Goal: Task Accomplishment & Management: Complete application form

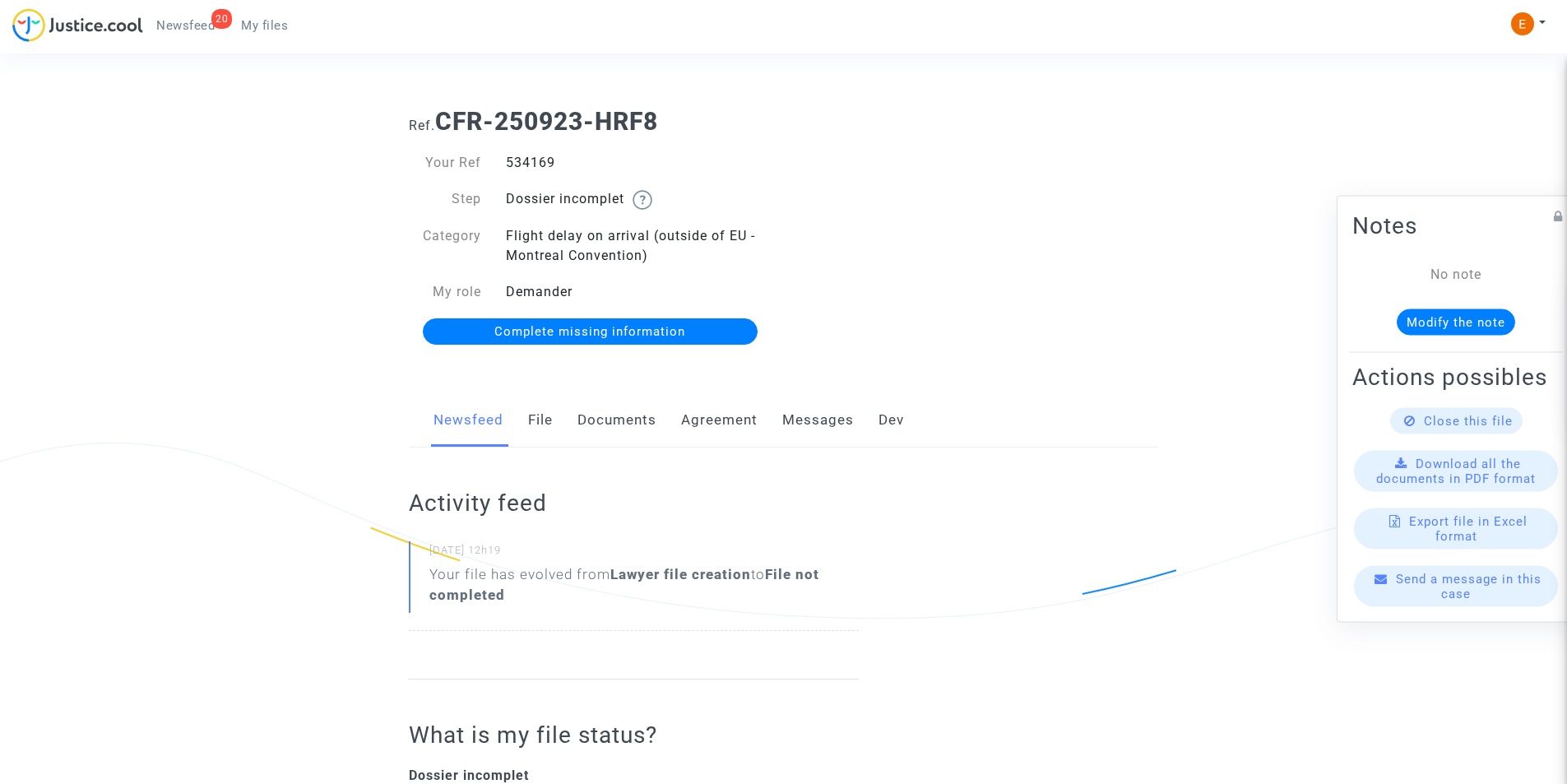
click at [612, 426] on link "Documents" at bounding box center [617, 420] width 79 height 54
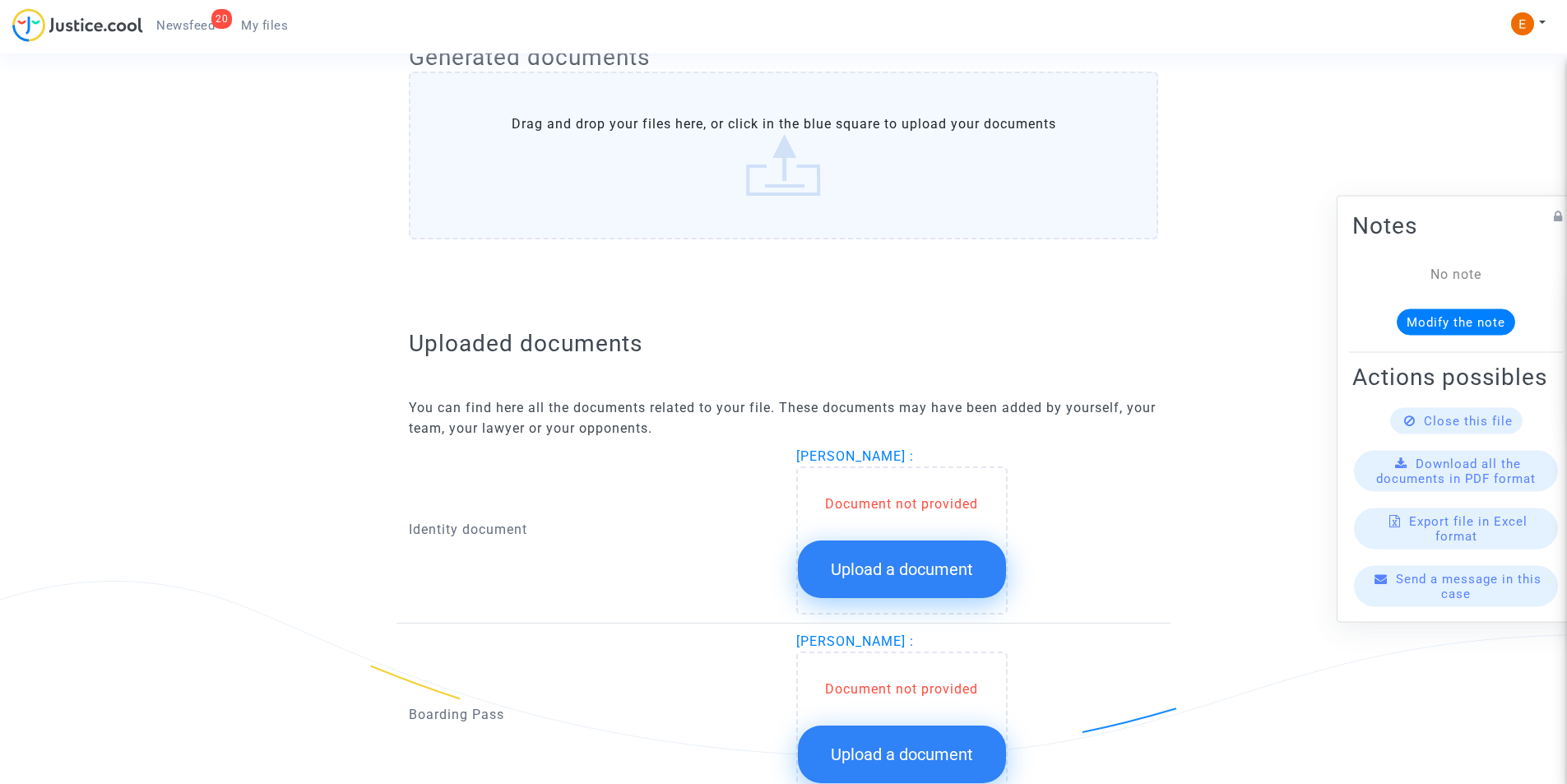
scroll to position [740, 0]
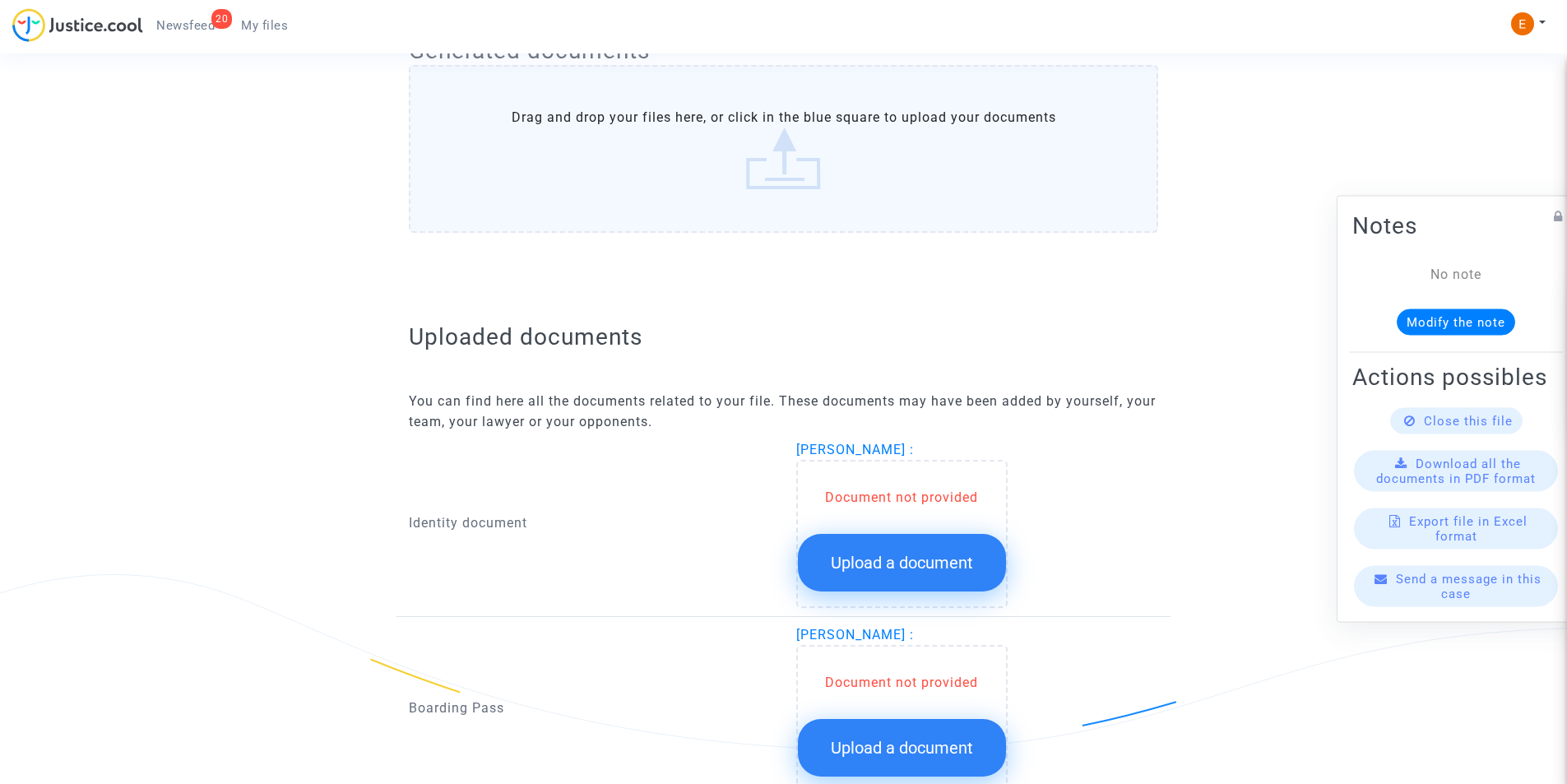
click at [892, 556] on span "Upload a document" at bounding box center [902, 563] width 142 height 20
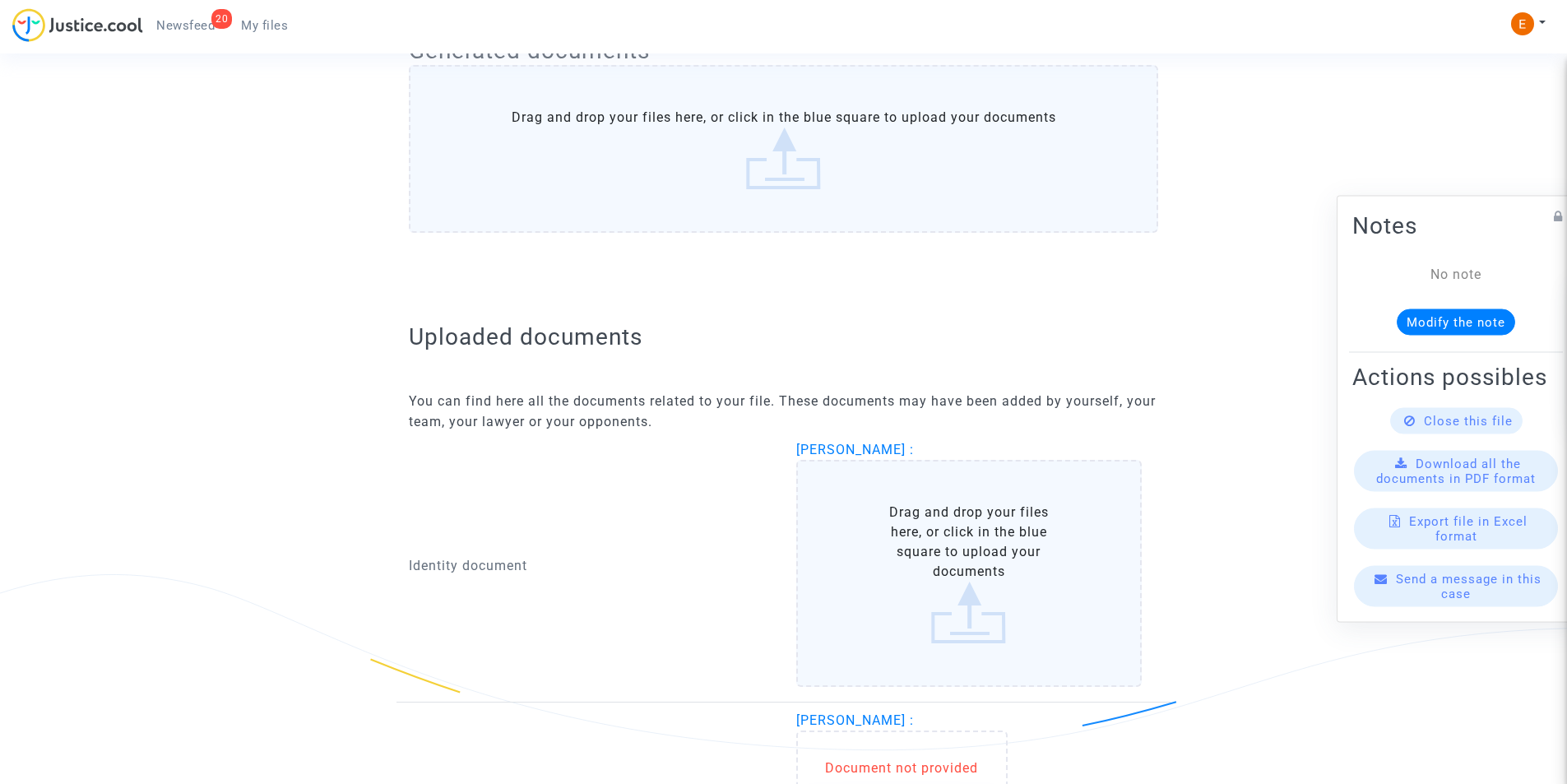
click at [896, 530] on label "Drag and drop your files here, or click in the blue square to upload your docum…" at bounding box center [969, 573] width 346 height 227
click at [0, 0] on input "Drag and drop your files here, or click in the blue square to upload your docum…" at bounding box center [0, 0] width 0 height 0
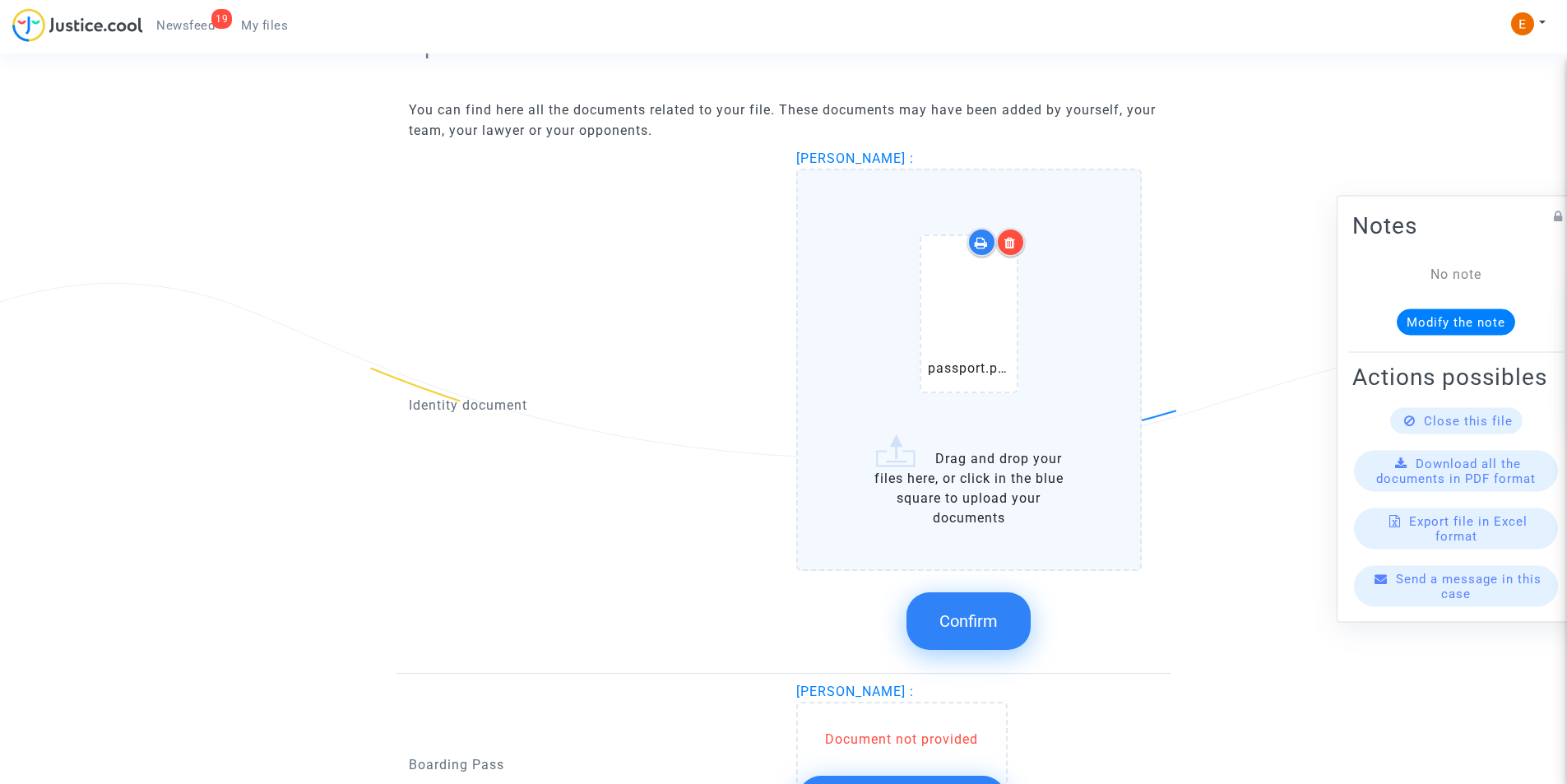
scroll to position [1069, 0]
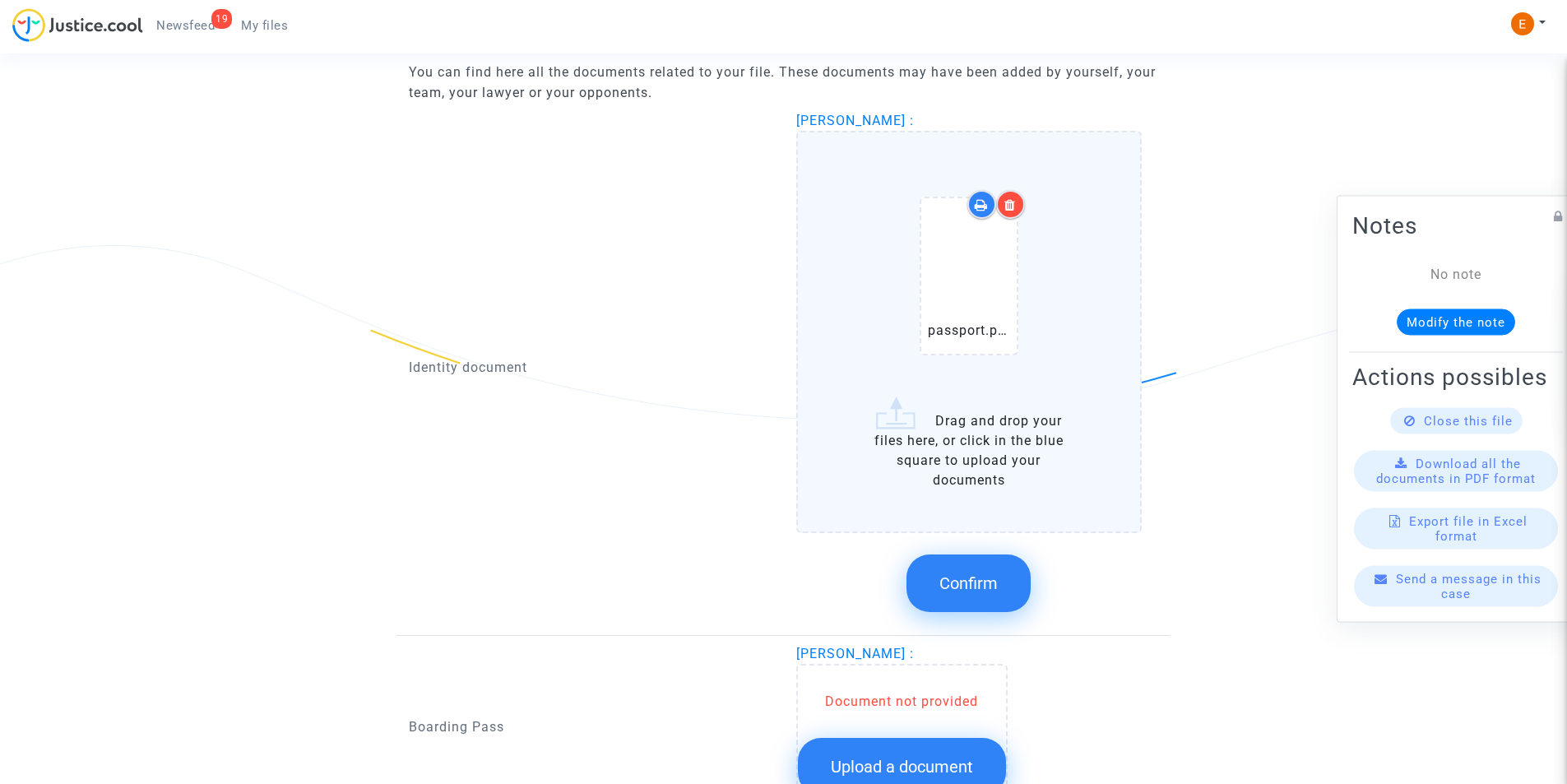
click at [944, 570] on button "Confirm" at bounding box center [969, 583] width 124 height 58
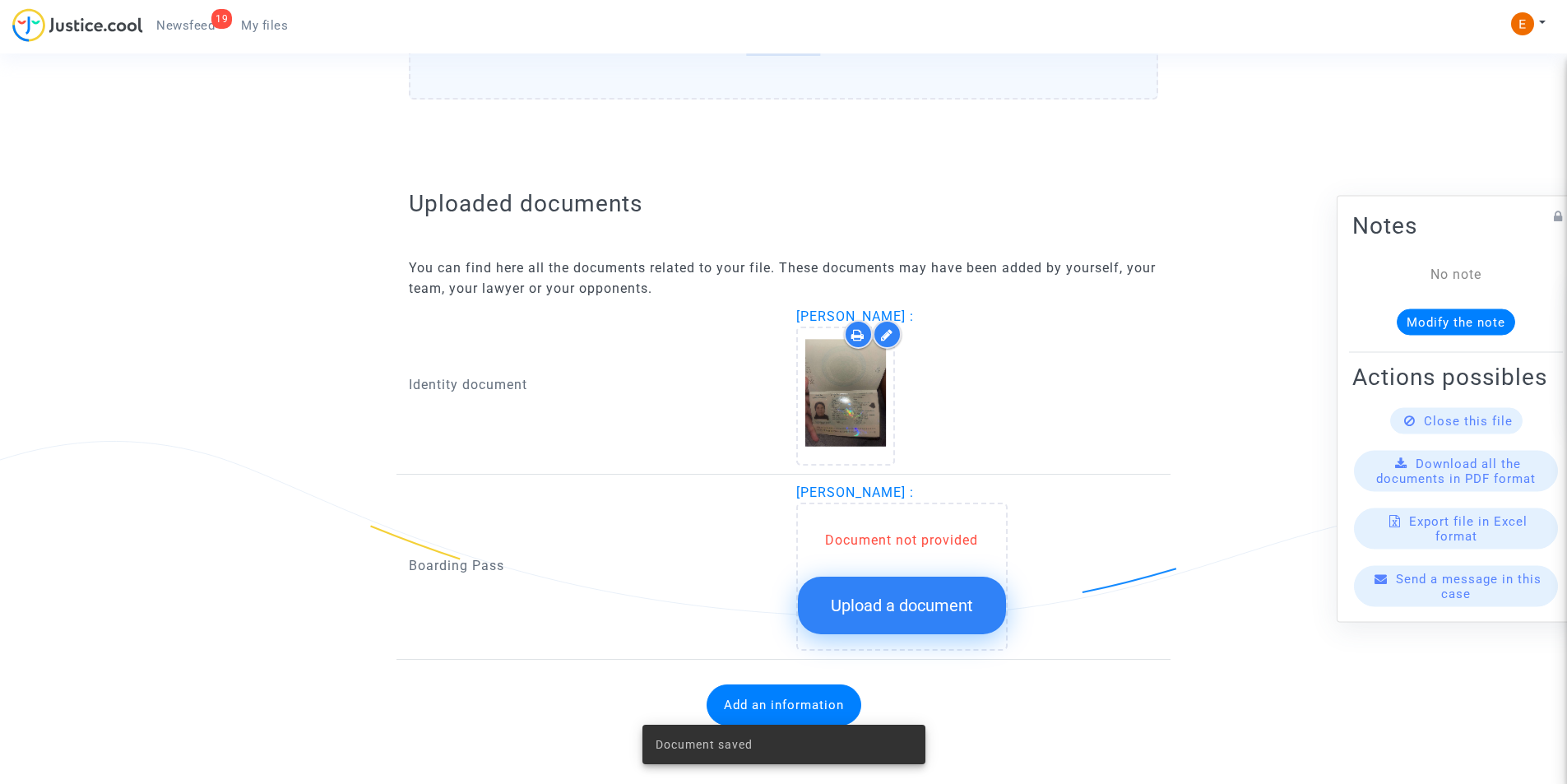
click at [917, 599] on span "Upload a document" at bounding box center [902, 606] width 142 height 20
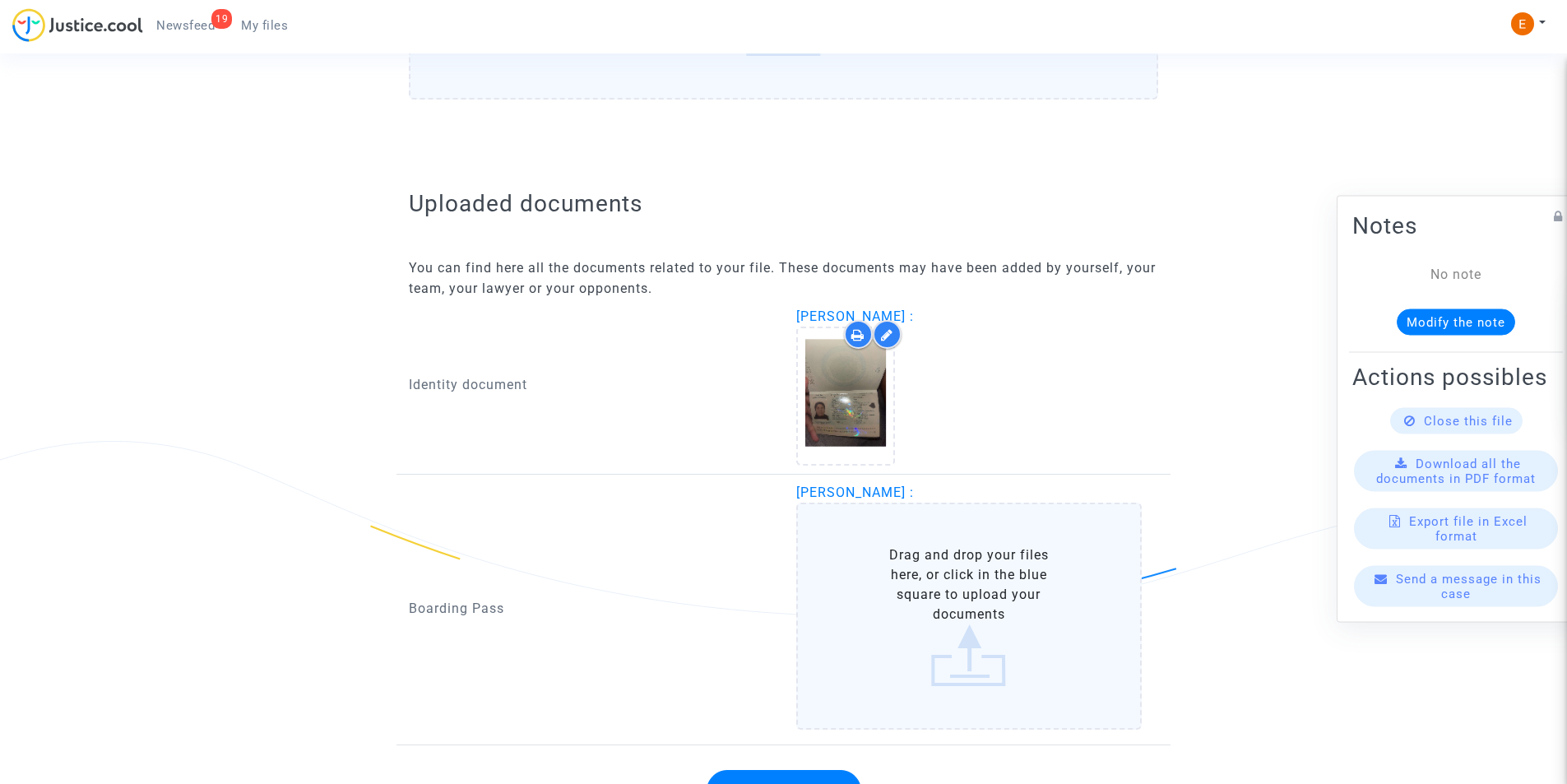
click at [929, 589] on label "Drag and drop your files here, or click in the blue square to upload your docum…" at bounding box center [969, 616] width 346 height 227
click at [0, 0] on input "Drag and drop your files here, or click in the blue square to upload your docum…" at bounding box center [0, 0] width 0 height 0
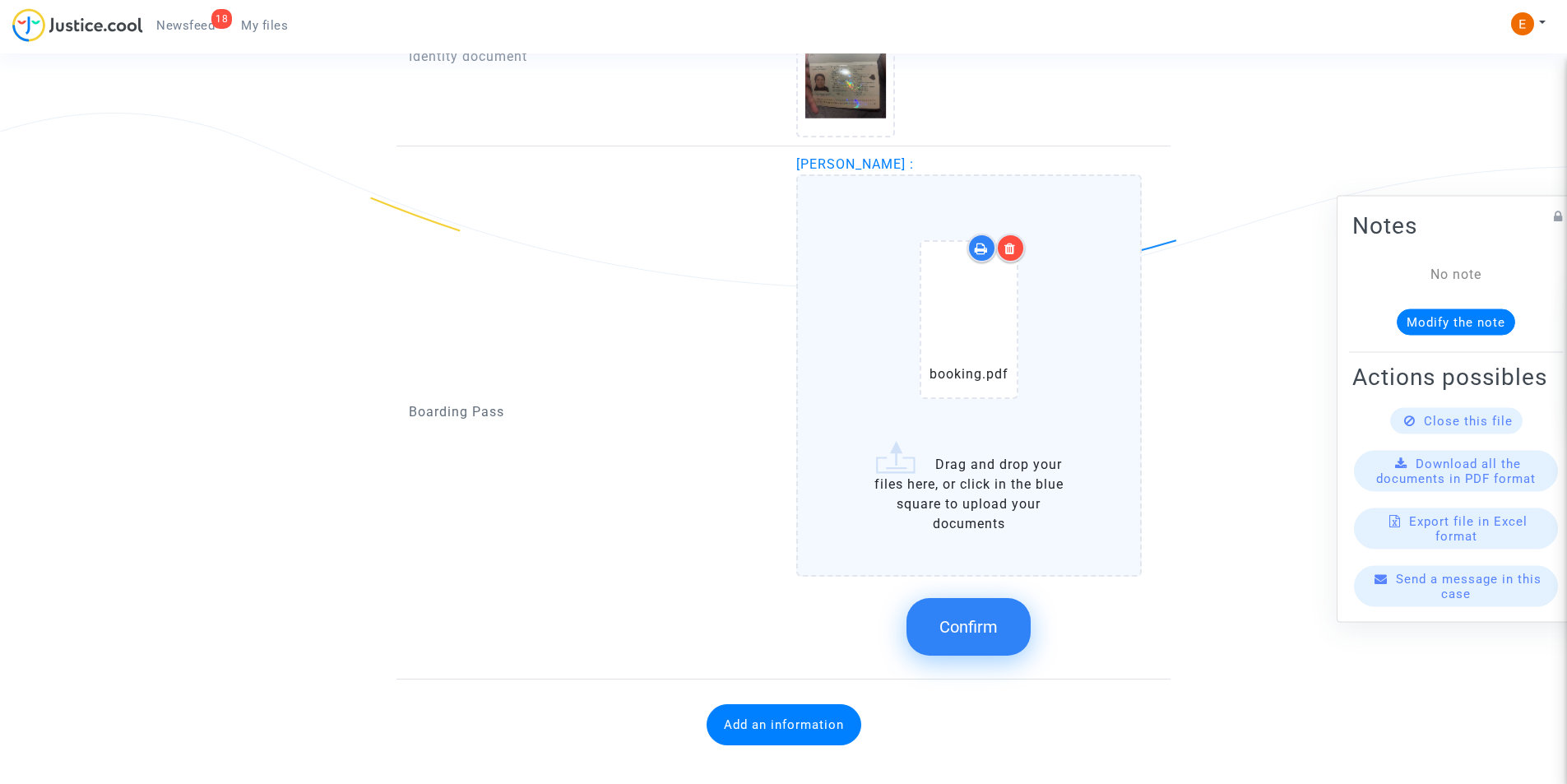
scroll to position [1202, 0]
click at [955, 637] on button "Confirm" at bounding box center [969, 626] width 124 height 58
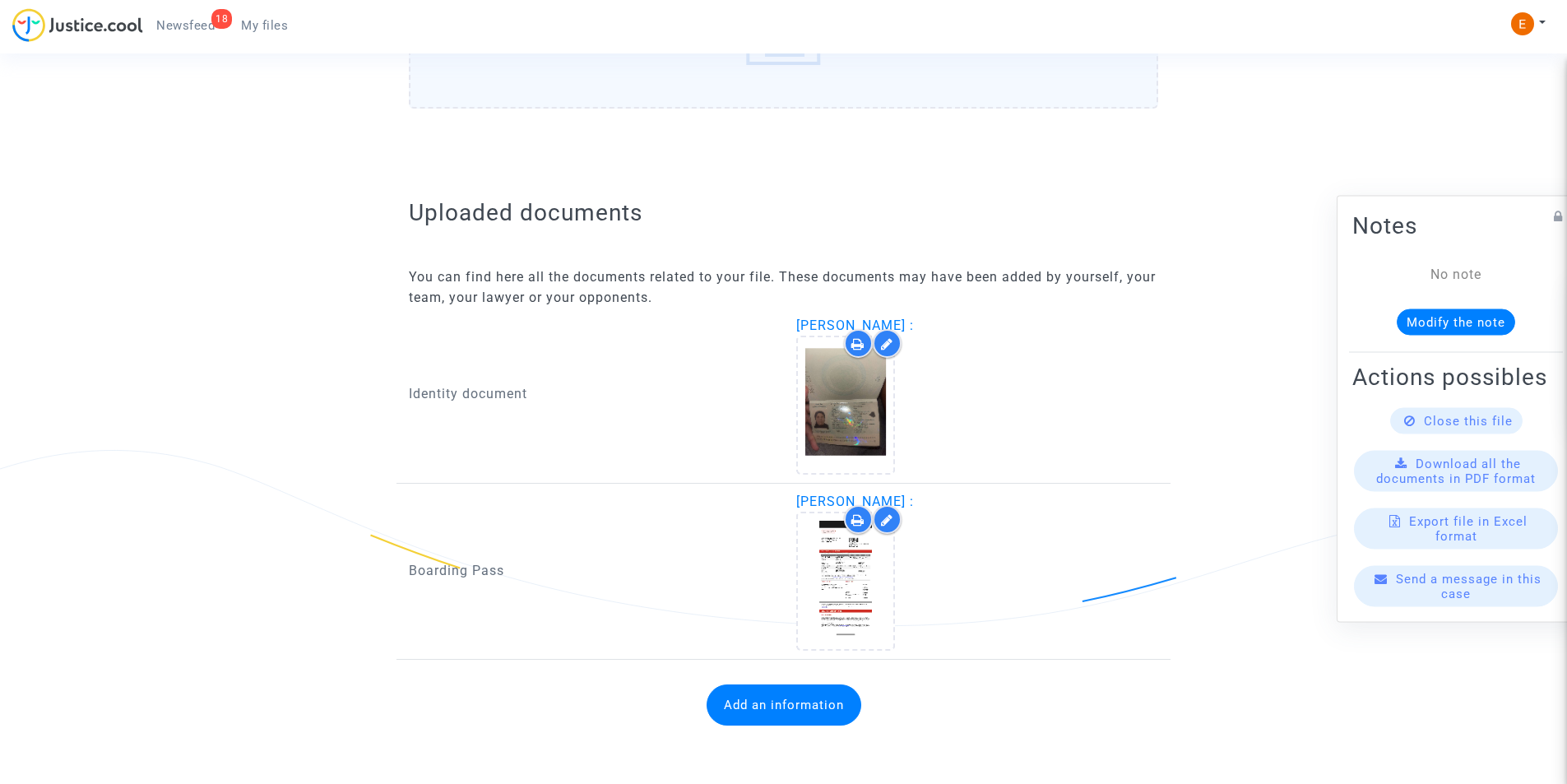
scroll to position [864, 0]
click at [804, 702] on button "Add an information" at bounding box center [784, 704] width 155 height 41
click at [780, 713] on button "Add an information" at bounding box center [784, 704] width 155 height 41
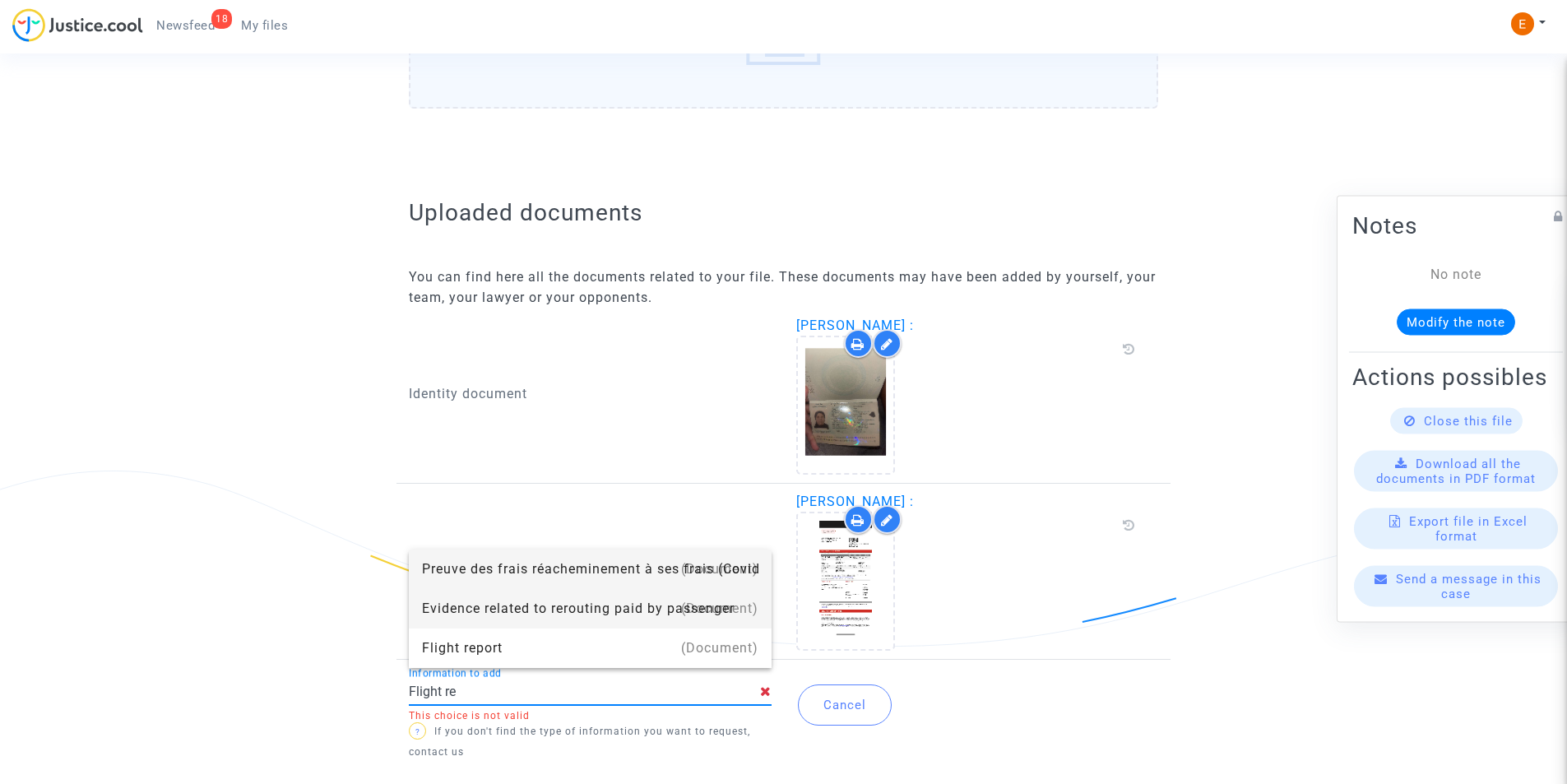
type input "Flight report"
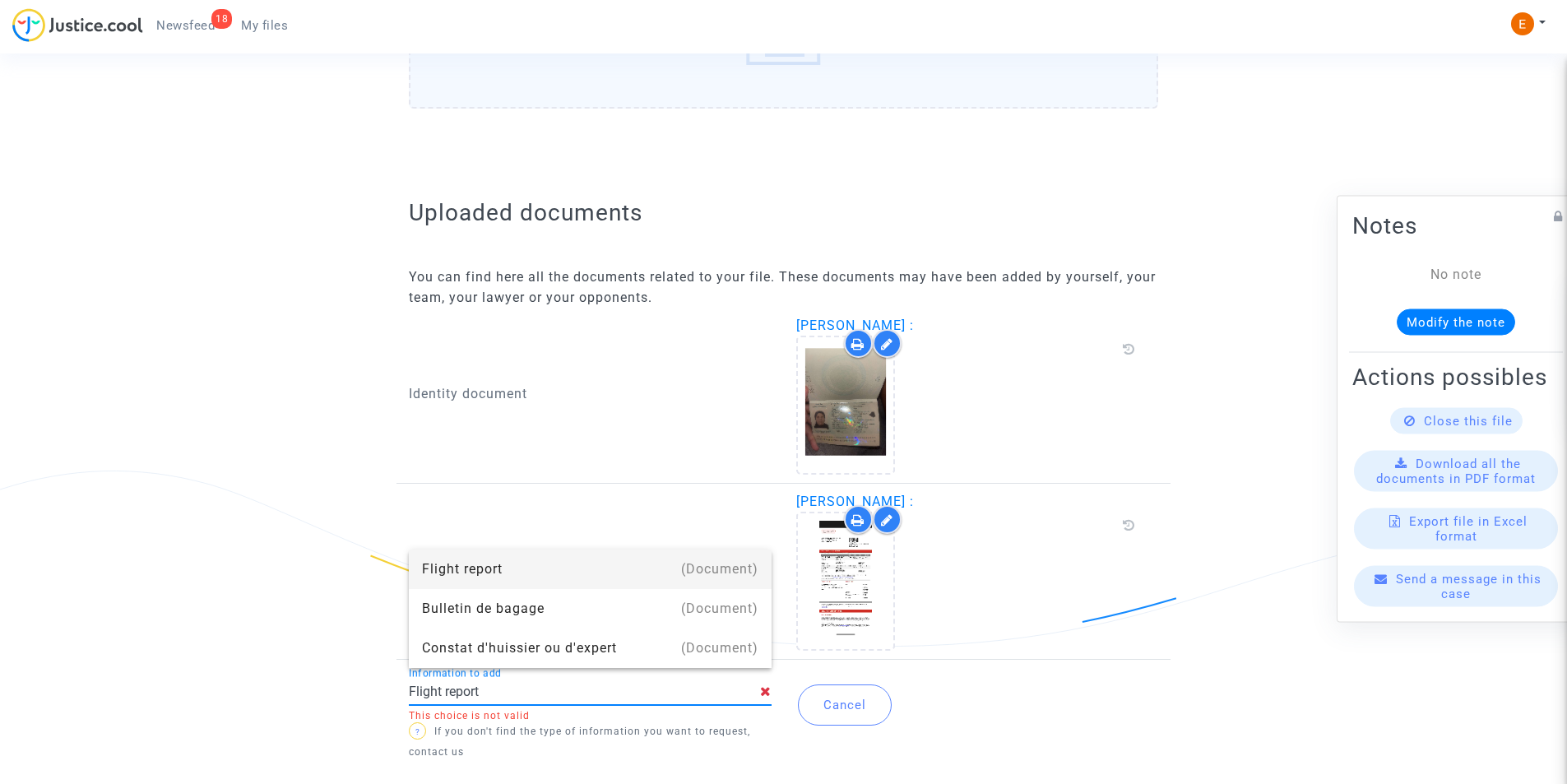
click at [551, 581] on div "Flight report" at bounding box center [591, 569] width 337 height 39
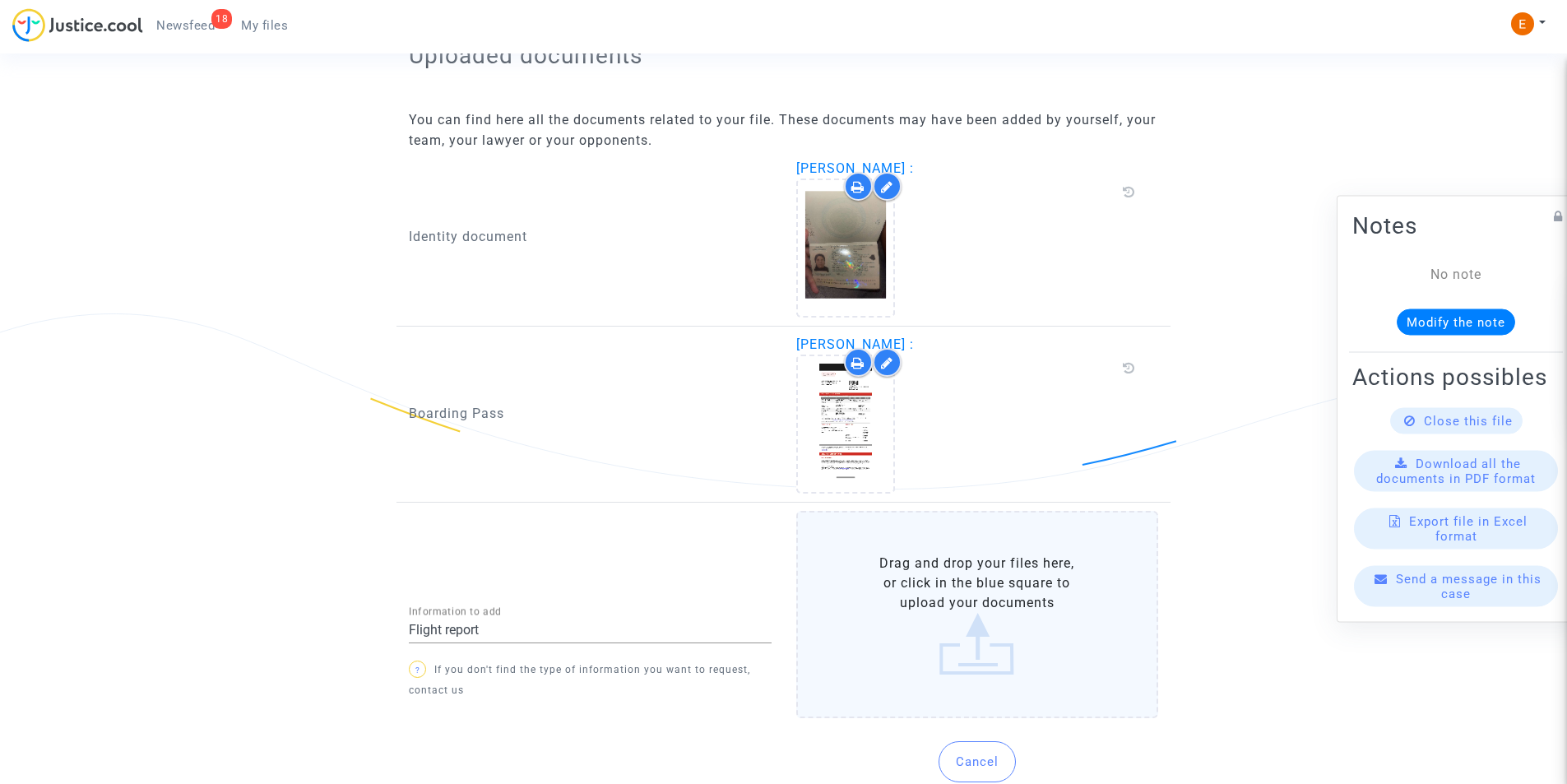
scroll to position [1008, 0]
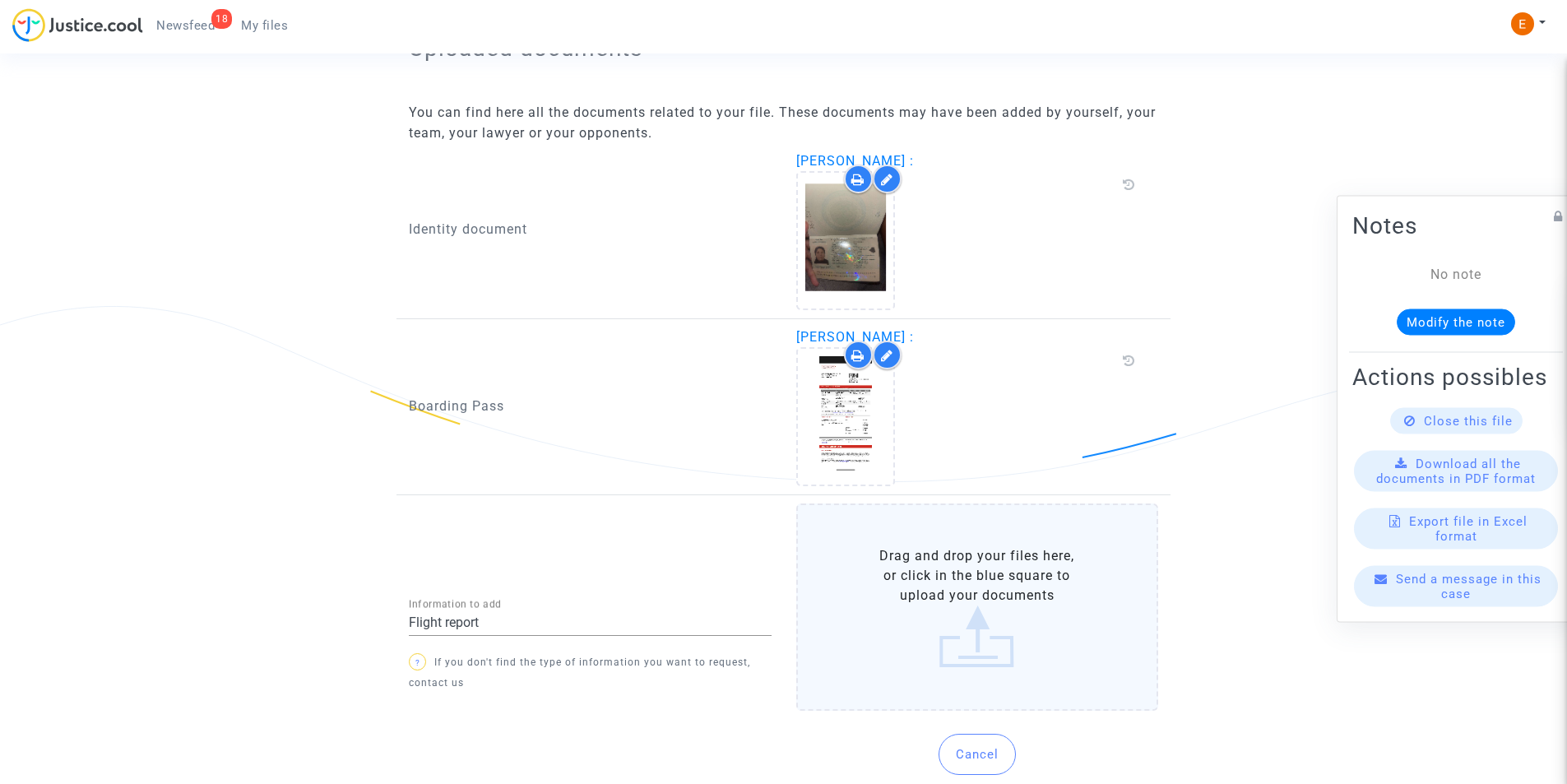
click at [967, 620] on label "Drag and drop your files here, or click in the blue square to upload your docum…" at bounding box center [977, 606] width 363 height 207
click at [0, 0] on input "Drag and drop your files here, or click in the blue square to upload your docum…" at bounding box center [0, 0] width 0 height 0
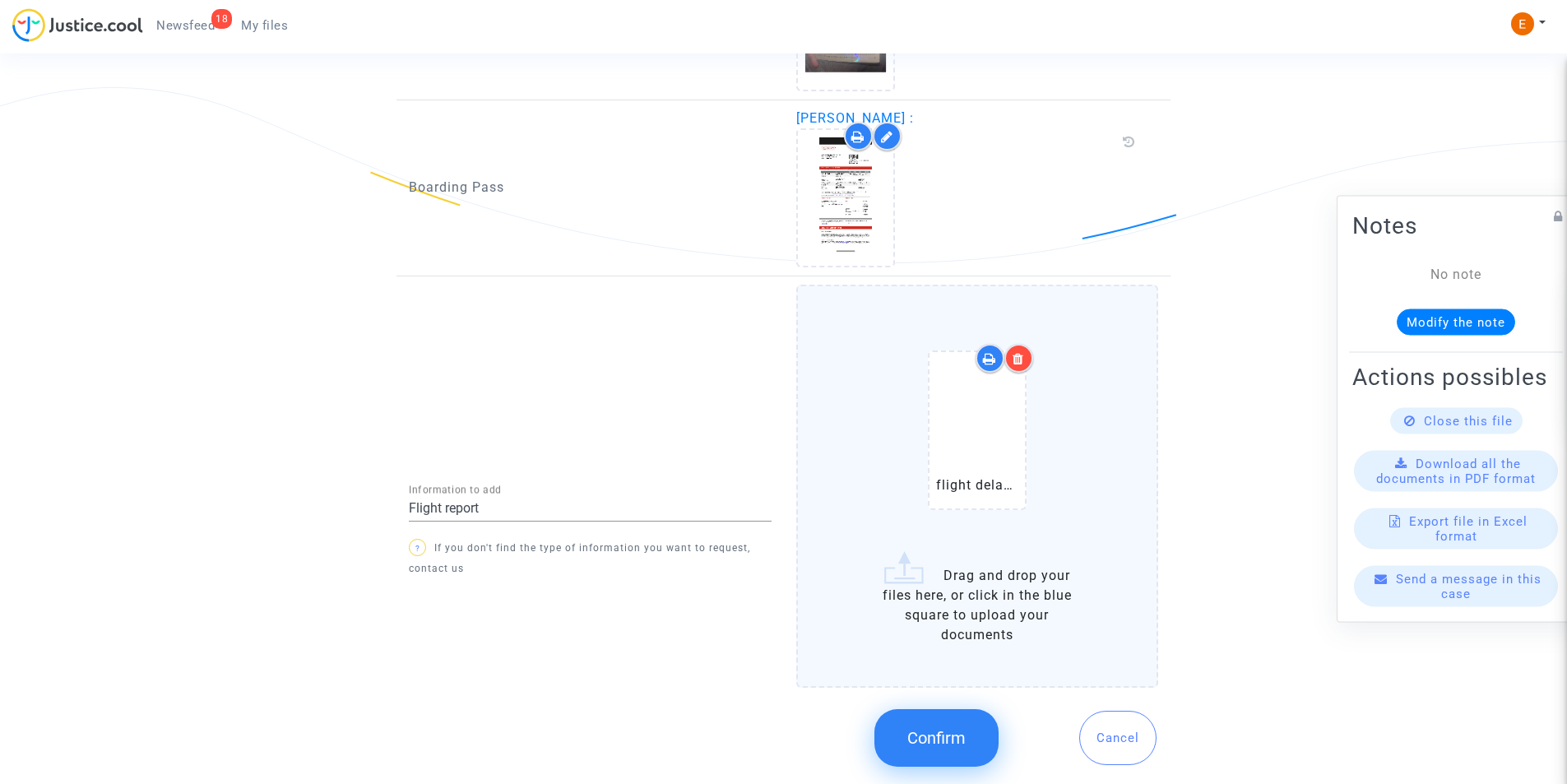
scroll to position [1255, 0]
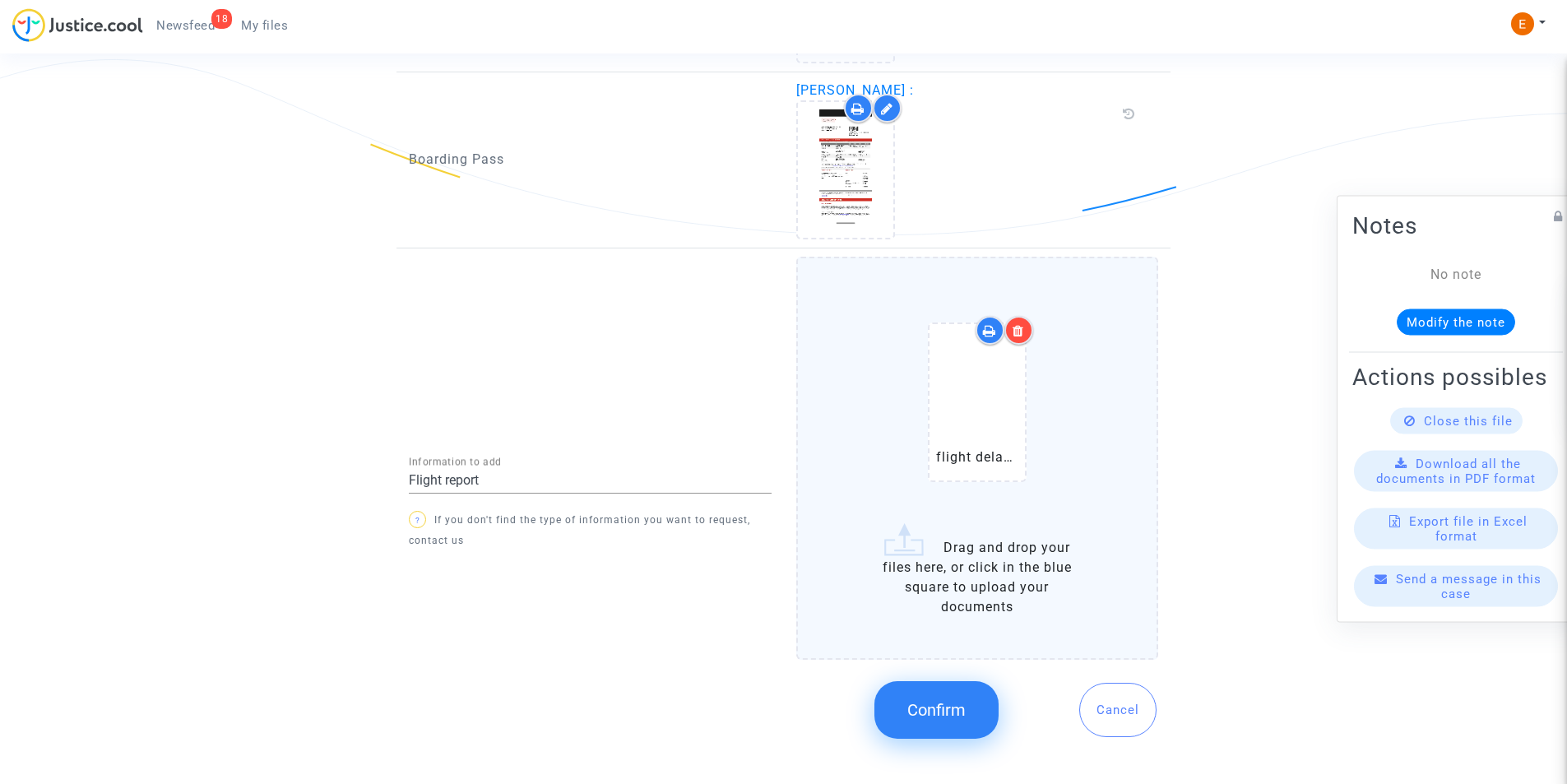
click at [943, 711] on span "Confirm" at bounding box center [937, 709] width 59 height 20
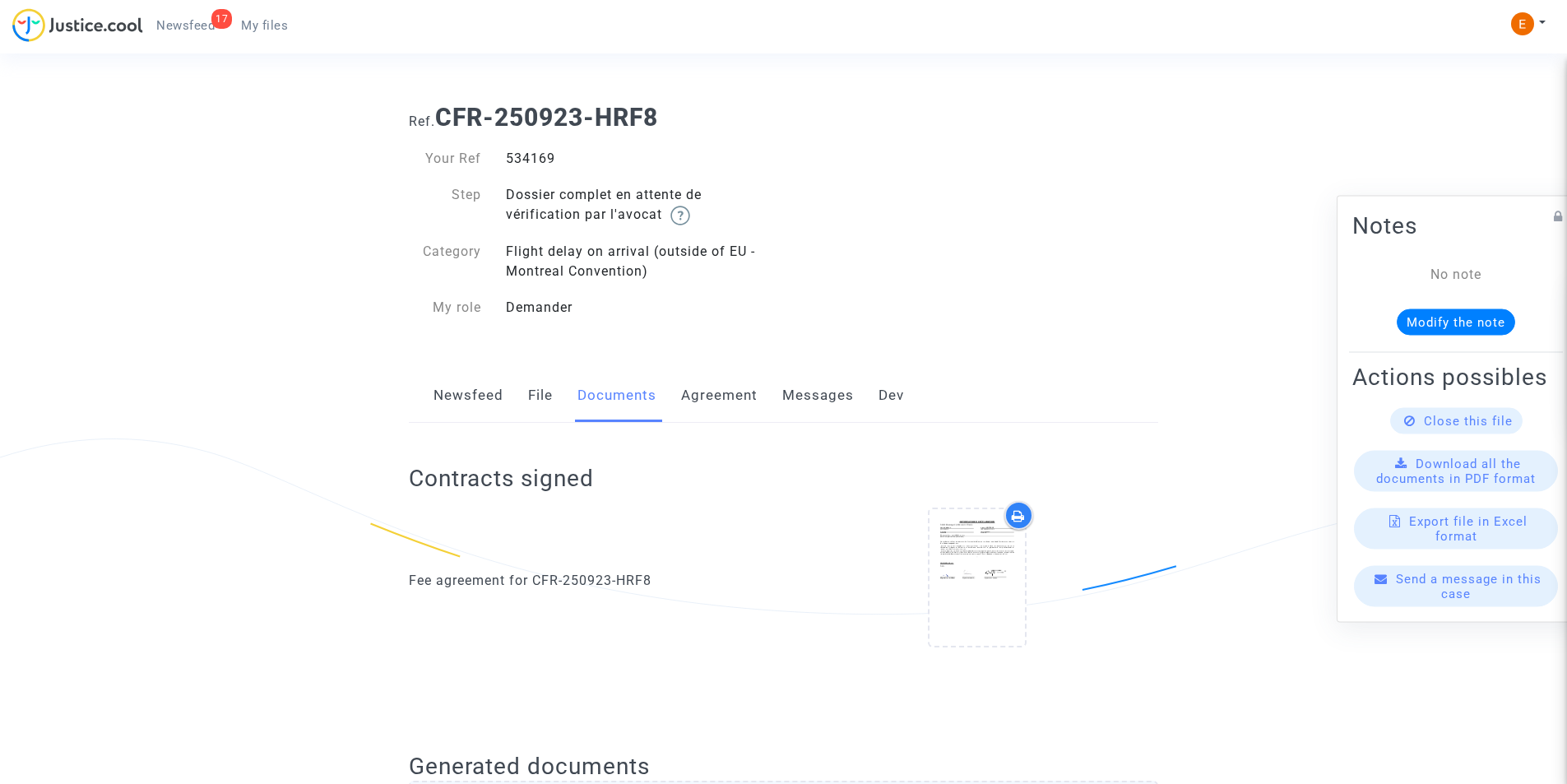
scroll to position [0, 0]
